Goal: Entertainment & Leisure: Consume media (video, audio)

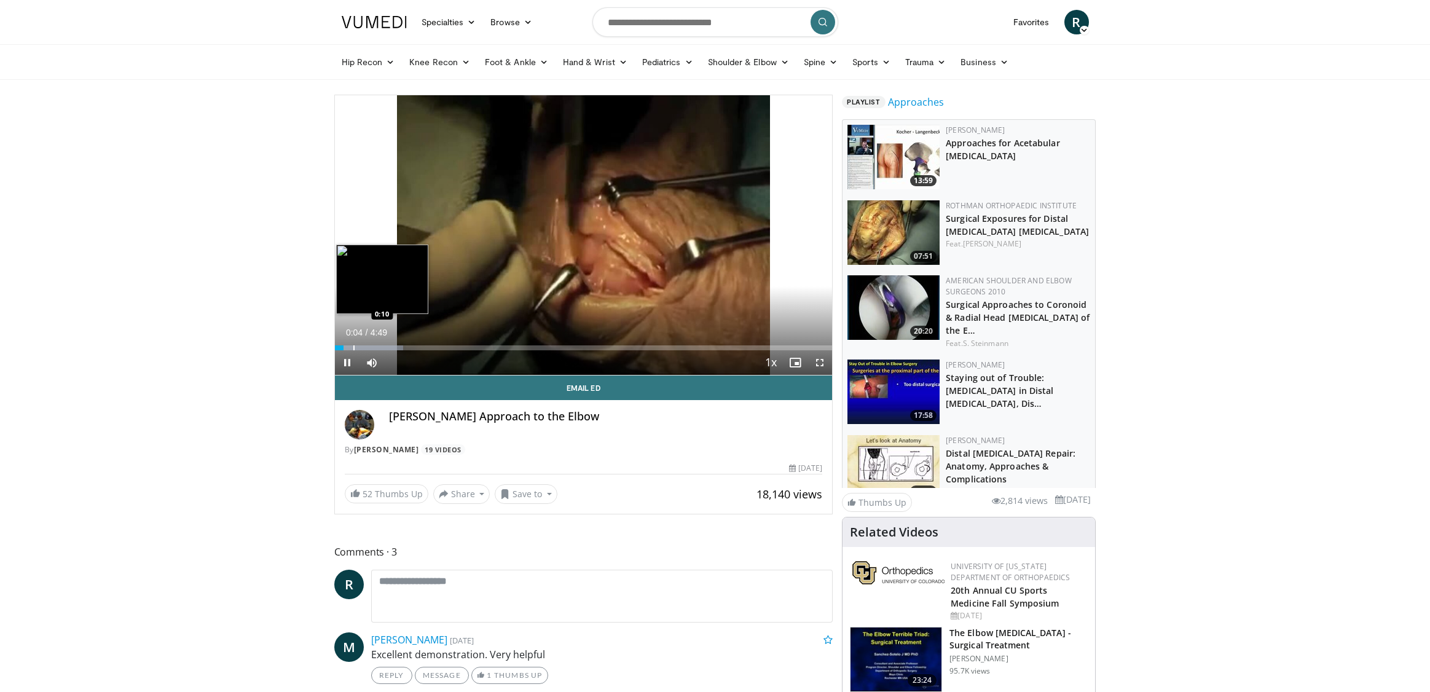
click at [353, 347] on div "Progress Bar" at bounding box center [353, 347] width 1 height 5
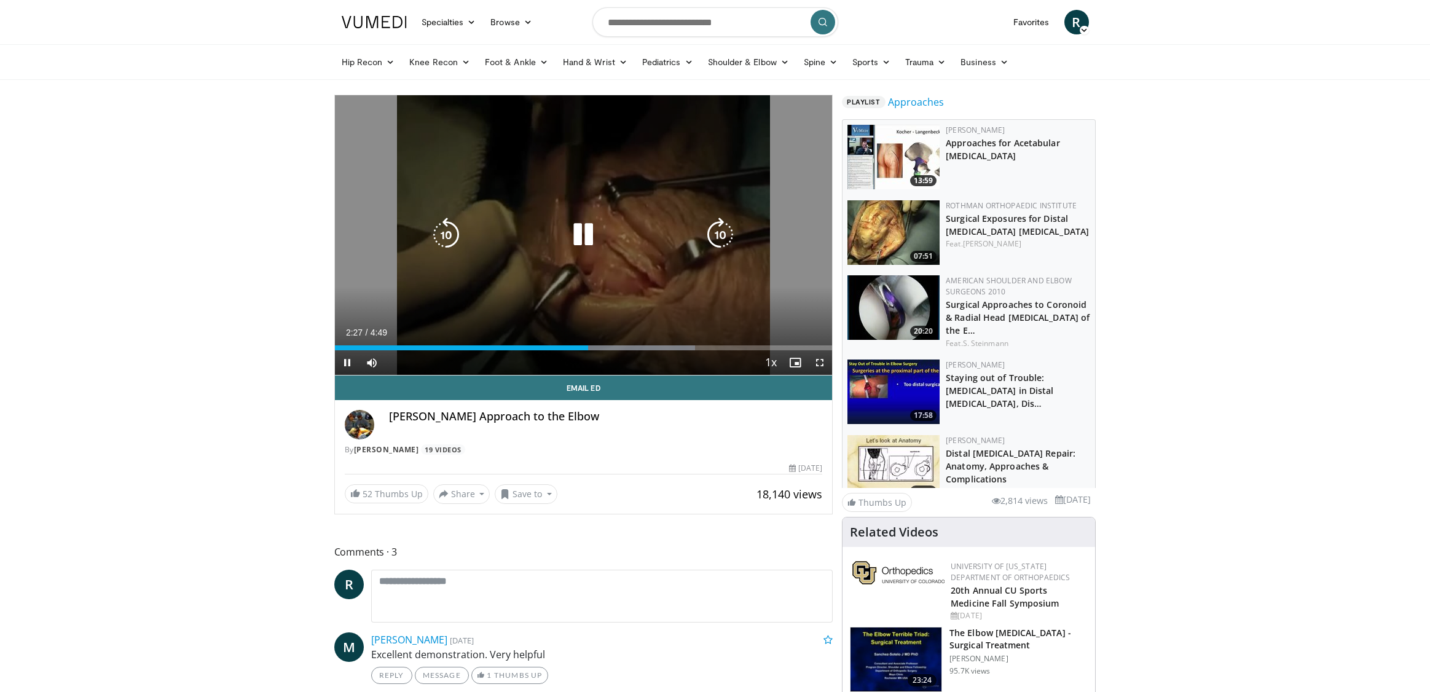
click at [592, 234] on icon "Video Player" at bounding box center [583, 235] width 34 height 34
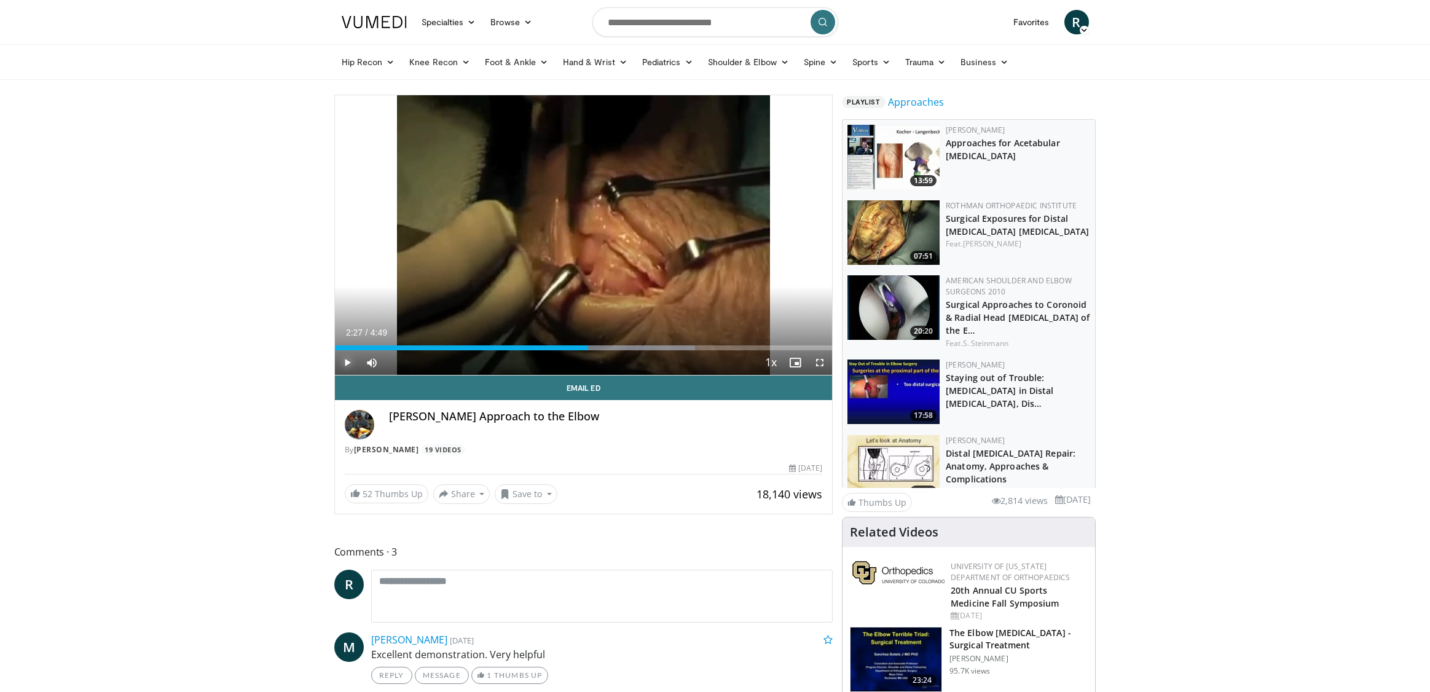
click at [348, 363] on span "Video Player" at bounding box center [347, 362] width 25 height 25
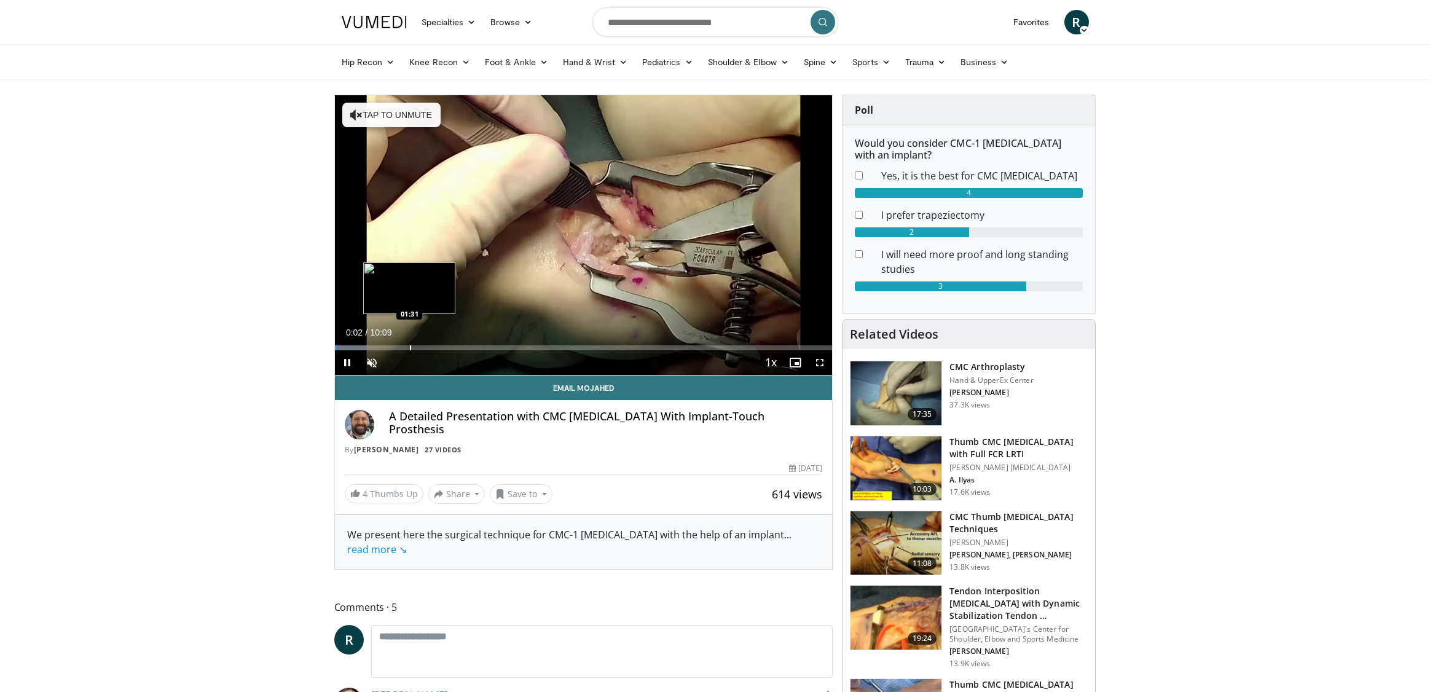
click at [410, 350] on div "Progress Bar" at bounding box center [410, 347] width 1 height 5
drag, startPoint x: 491, startPoint y: 339, endPoint x: 499, endPoint y: 340, distance: 8.0
click at [492, 339] on div "Loaded : 21.32% 01:31 03:09" at bounding box center [584, 345] width 498 height 12
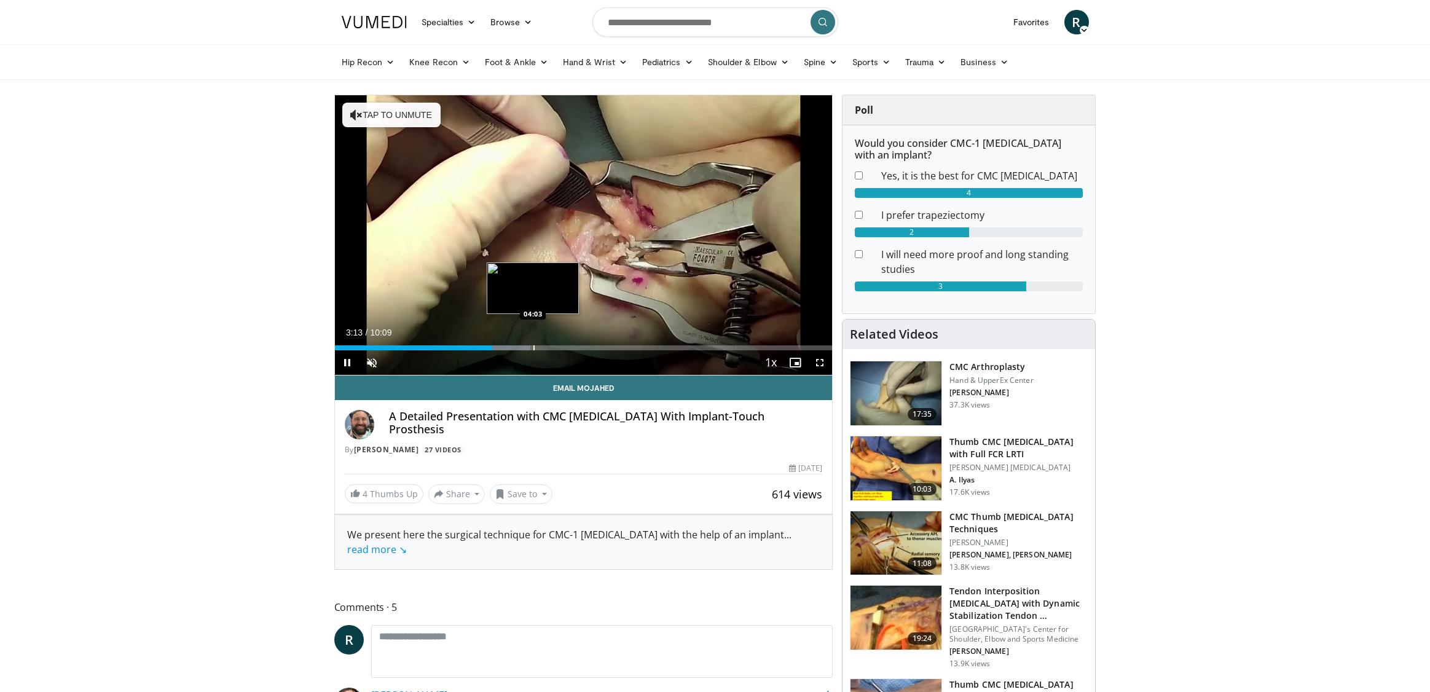
drag, startPoint x: 543, startPoint y: 352, endPoint x: 570, endPoint y: 348, distance: 27.2
click at [546, 352] on div "Current Time 3:13 / Duration 10:09 Pause Skip Backward Skip Forward Unmute Load…" at bounding box center [584, 362] width 498 height 25
click at [615, 347] on div "Progress Bar" at bounding box center [615, 347] width 1 height 5
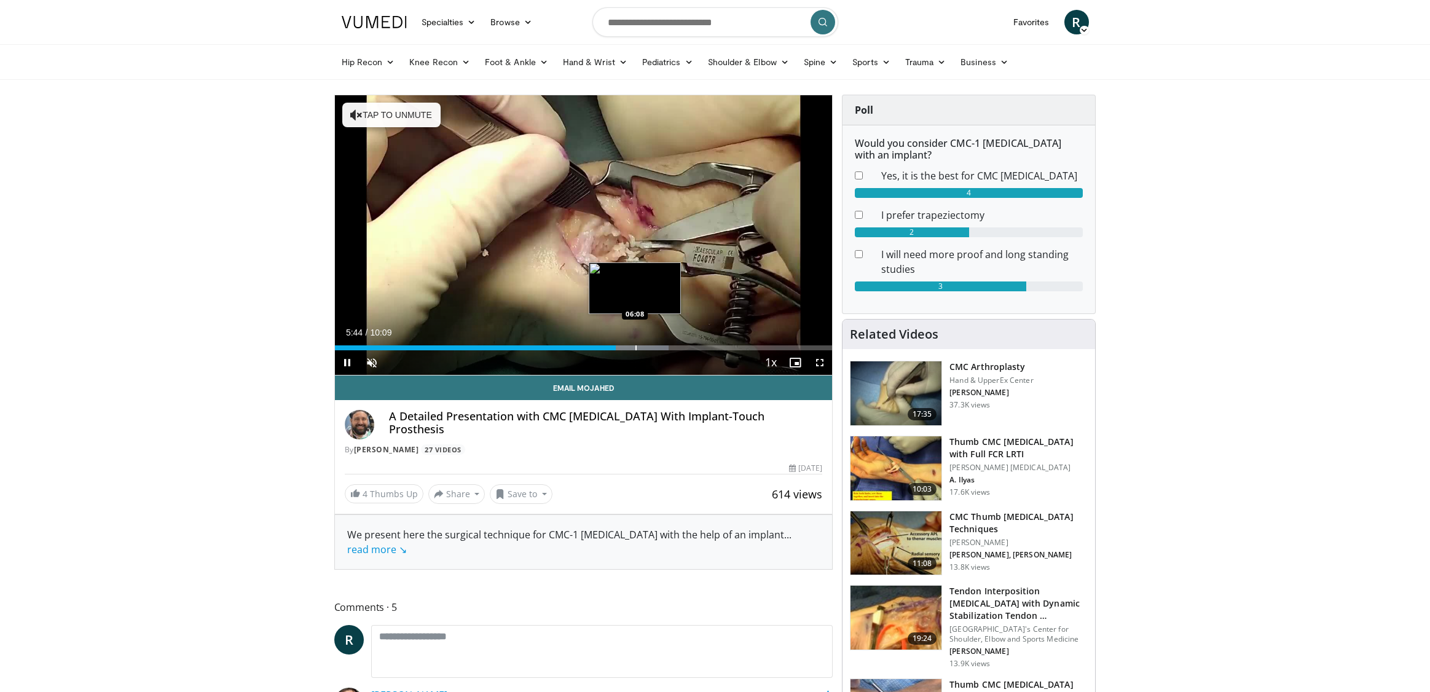
click at [635, 347] on div "Progress Bar" at bounding box center [635, 347] width 1 height 5
click at [687, 350] on div "Current Time 6:08 / Duration 10:09 Pause Skip Backward Skip Forward Unmute Load…" at bounding box center [584, 362] width 498 height 25
click at [706, 349] on div "Progress Bar" at bounding box center [706, 347] width 1 height 5
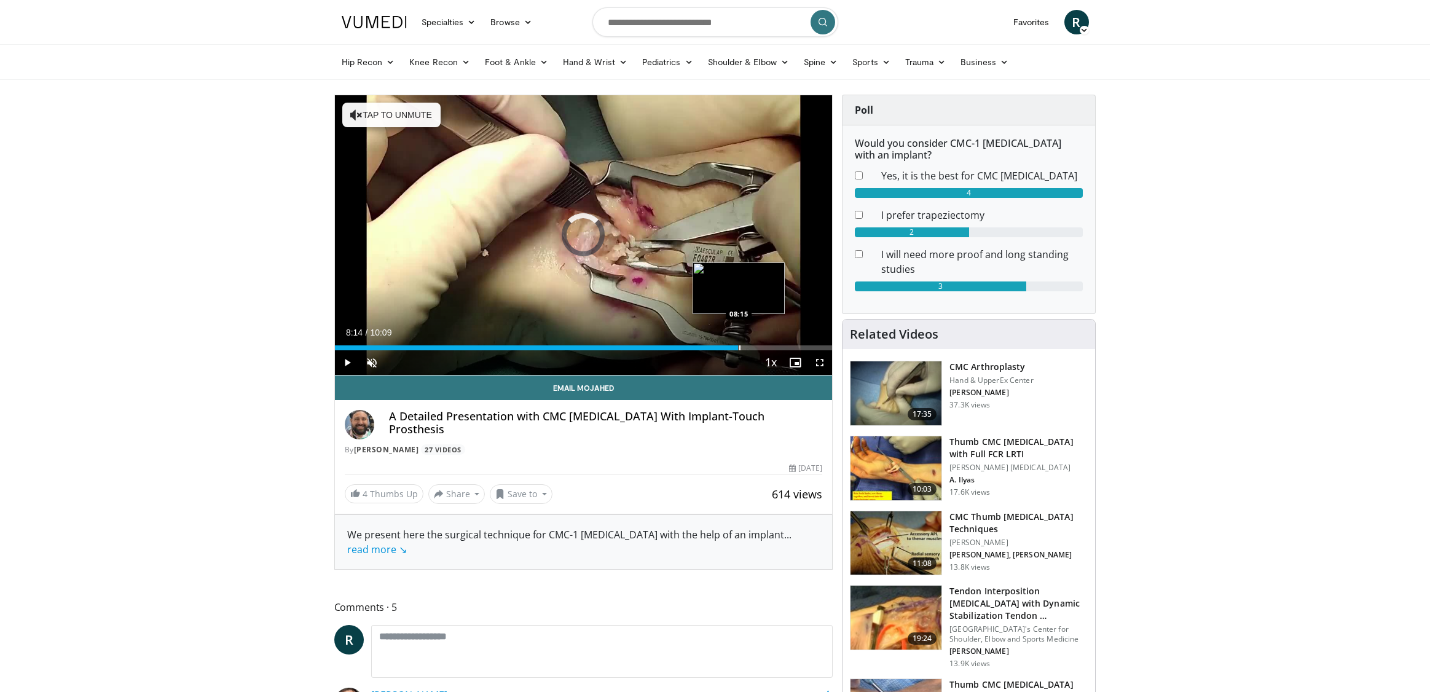
click at [739, 346] on div "Progress Bar" at bounding box center [739, 347] width 1 height 5
